Goal: Task Accomplishment & Management: Manage account settings

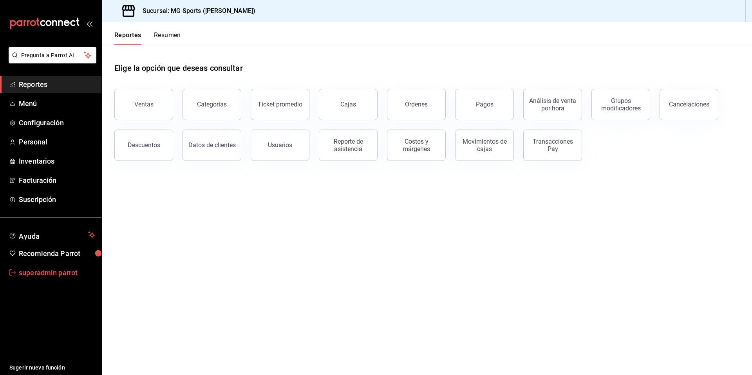
click at [52, 270] on span "superadmin parrot" at bounding box center [57, 273] width 76 height 11
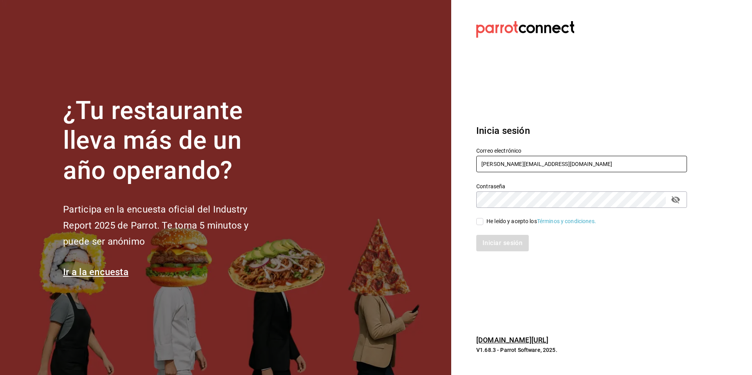
drag, startPoint x: 563, startPoint y: 165, endPoint x: 460, endPoint y: 165, distance: 102.7
click at [460, 165] on section "Datos incorrectos. Verifica que tu Correo o Contraseña estén bien escritos. Ini…" at bounding box center [578, 187] width 255 height 375
type input "fauna@yuc.com"
click at [512, 225] on div "He leído y acepto los Términos y condiciones." at bounding box center [542, 222] width 110 height 8
click at [484, 225] on input "He leído y acepto los Términos y condiciones." at bounding box center [480, 221] width 7 height 7
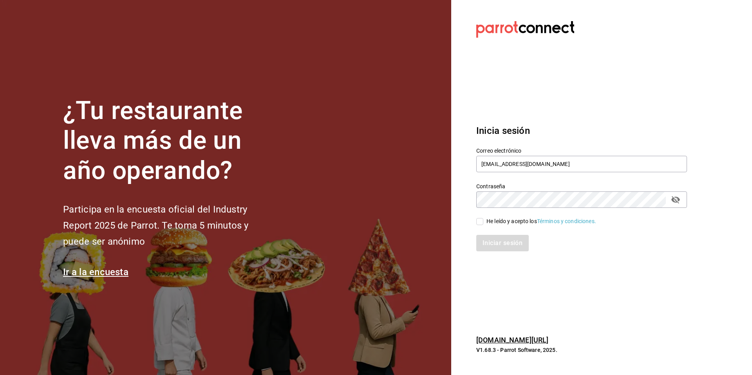
checkbox input "true"
click at [502, 246] on button "Iniciar sesión" at bounding box center [503, 243] width 53 height 16
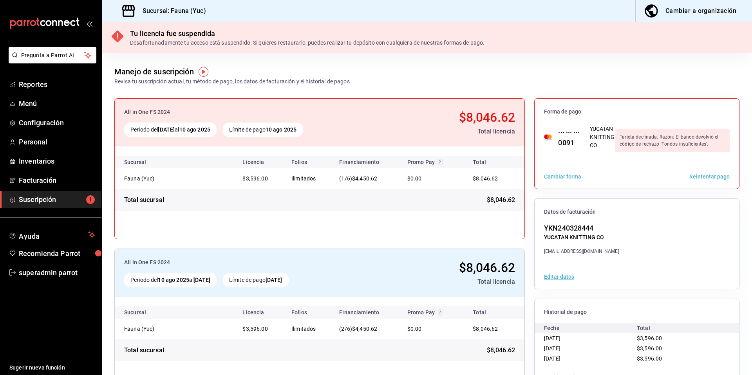
click at [700, 177] on button "Reintentar pago" at bounding box center [710, 176] width 40 height 5
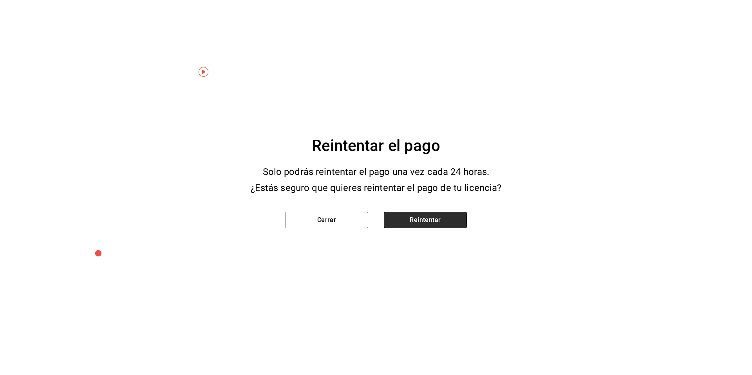
click at [431, 222] on button "Reintentar" at bounding box center [425, 220] width 83 height 16
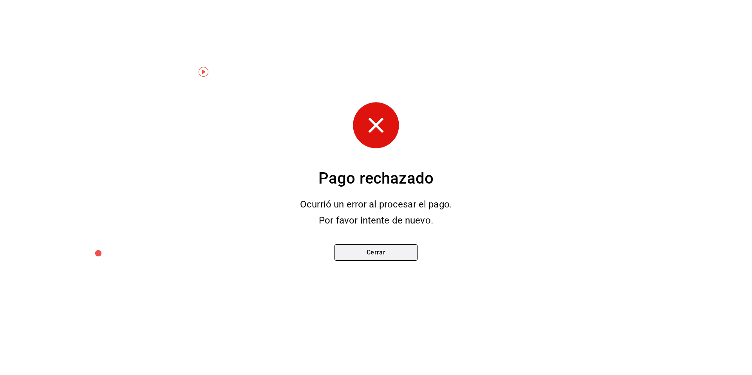
click at [389, 254] on button "Cerrar" at bounding box center [376, 253] width 83 height 16
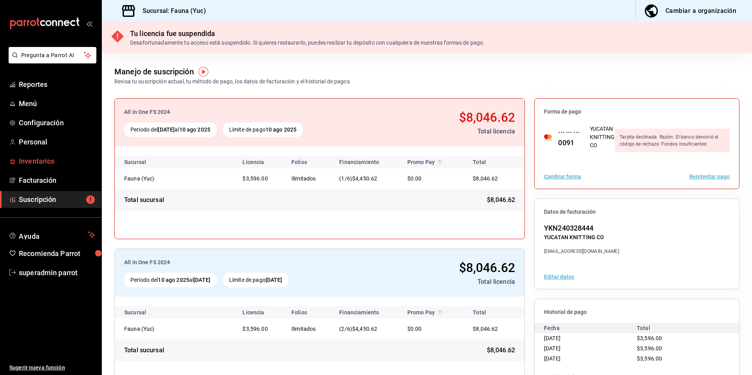
click at [50, 160] on span "Inventarios" at bounding box center [57, 161] width 76 height 11
